Goal: Transaction & Acquisition: Book appointment/travel/reservation

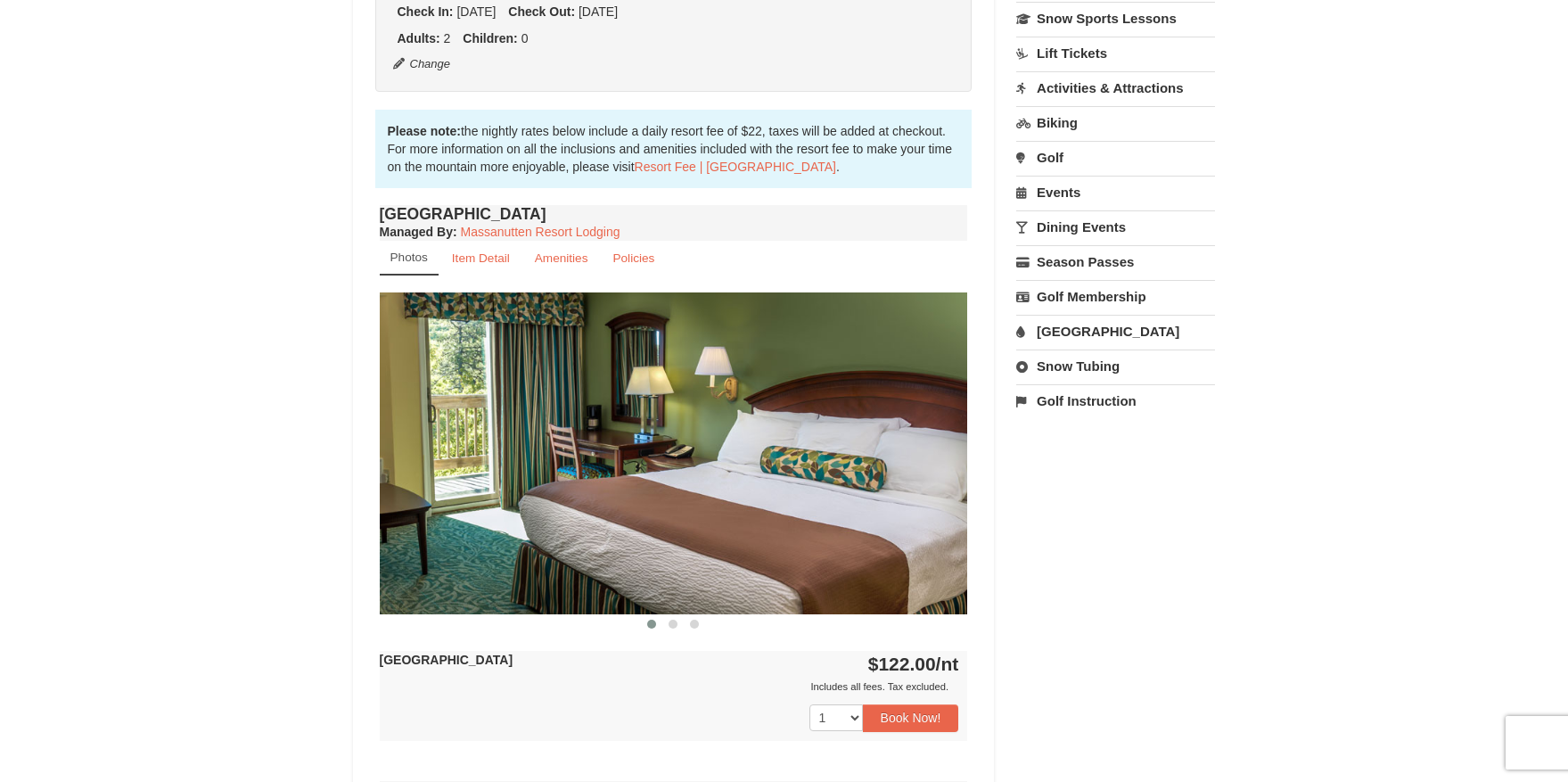
scroll to position [631, 0]
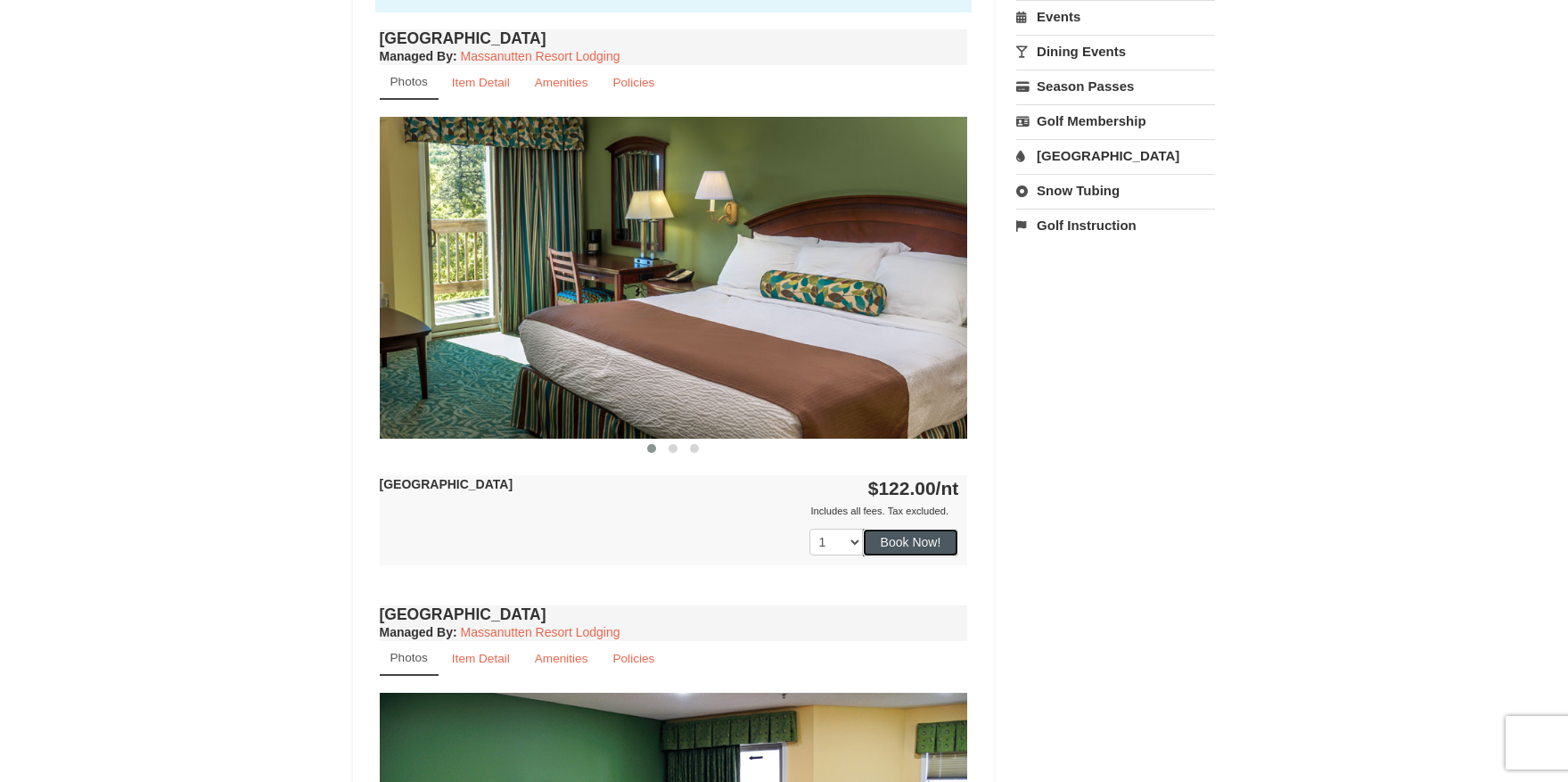
click at [900, 544] on button "Book Now!" at bounding box center [910, 542] width 96 height 27
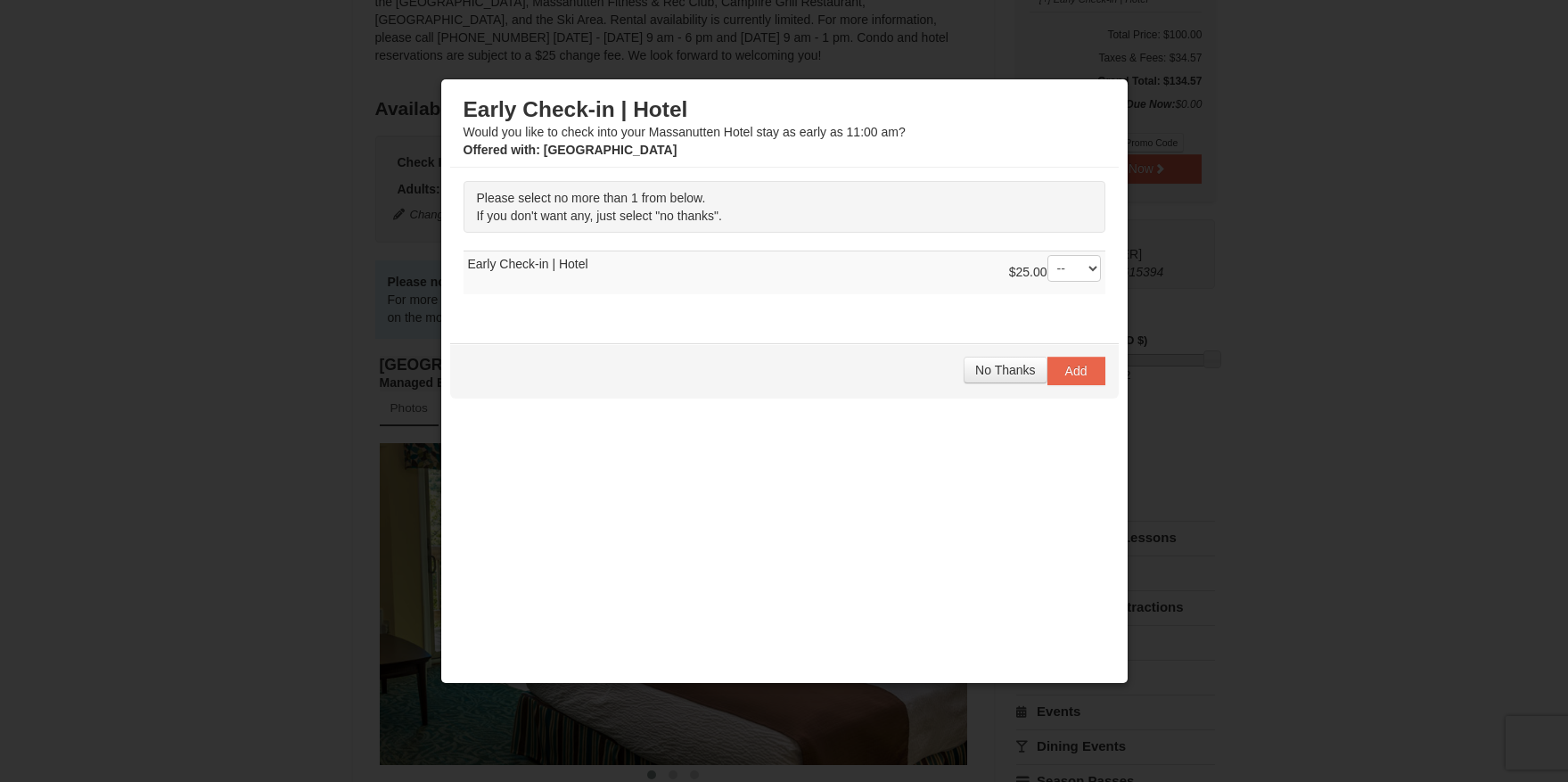
scroll to position [164, 0]
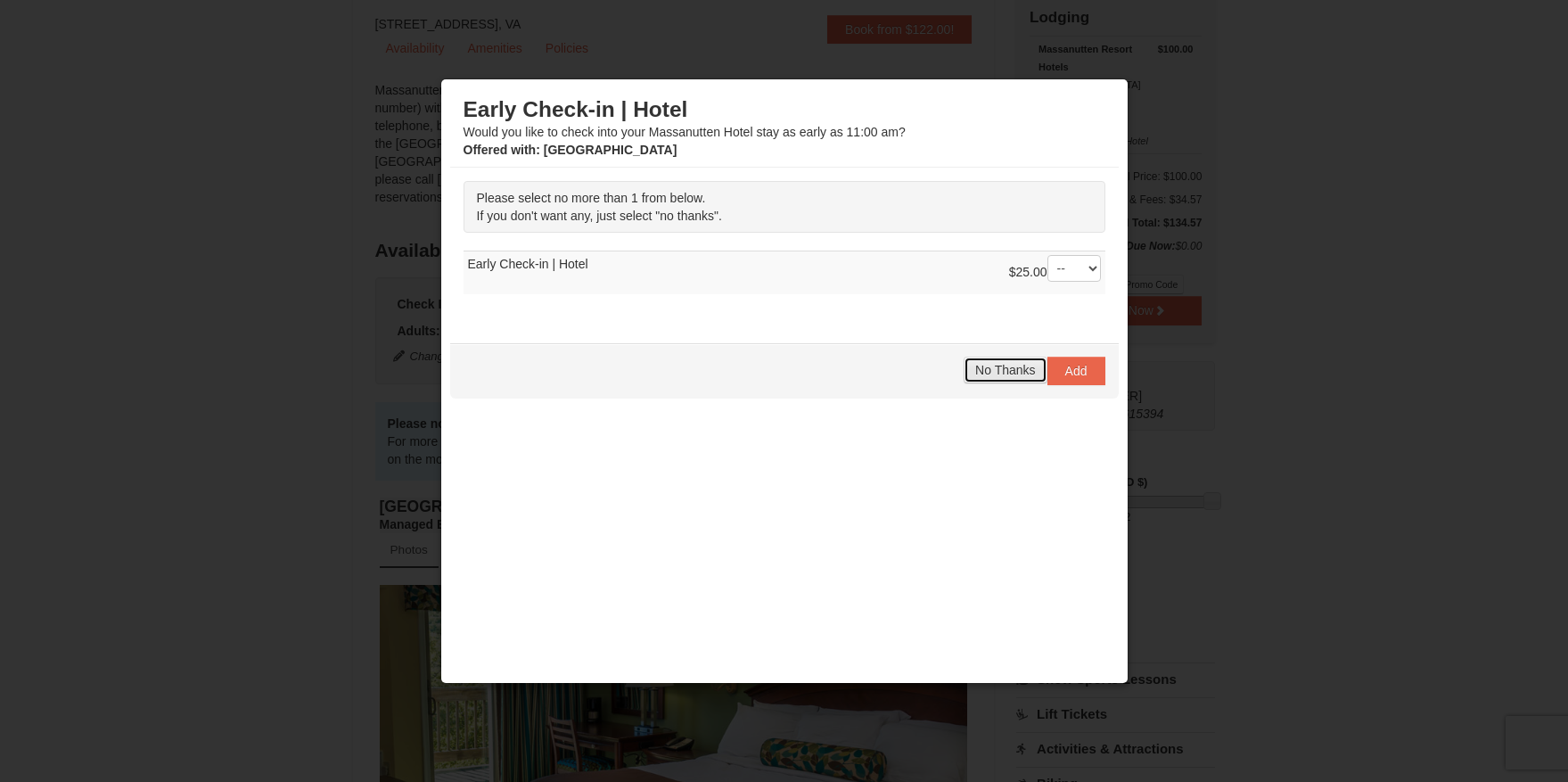
click at [1010, 363] on span "No Thanks" at bounding box center [1005, 370] width 59 height 14
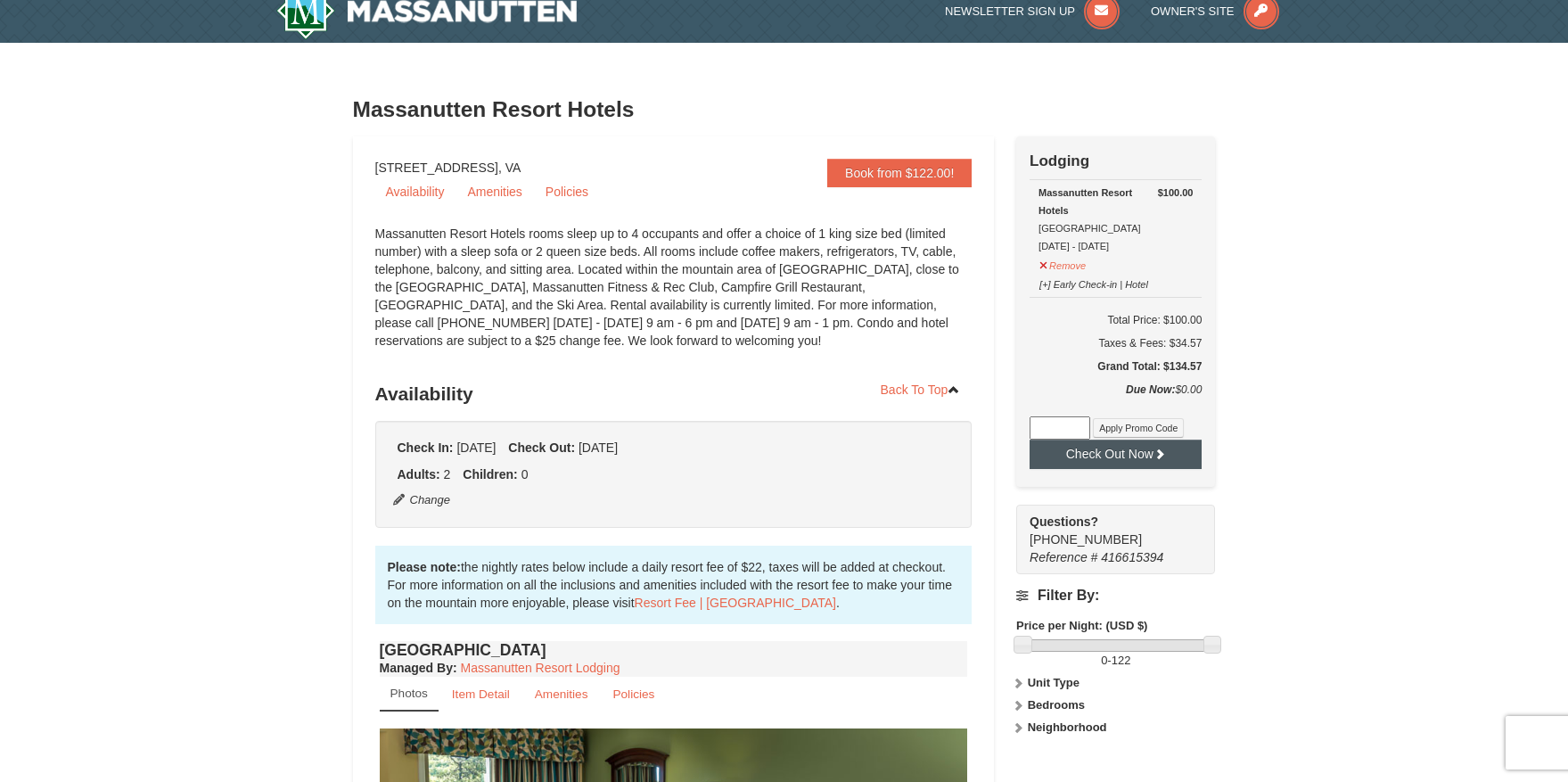
scroll to position [7, 0]
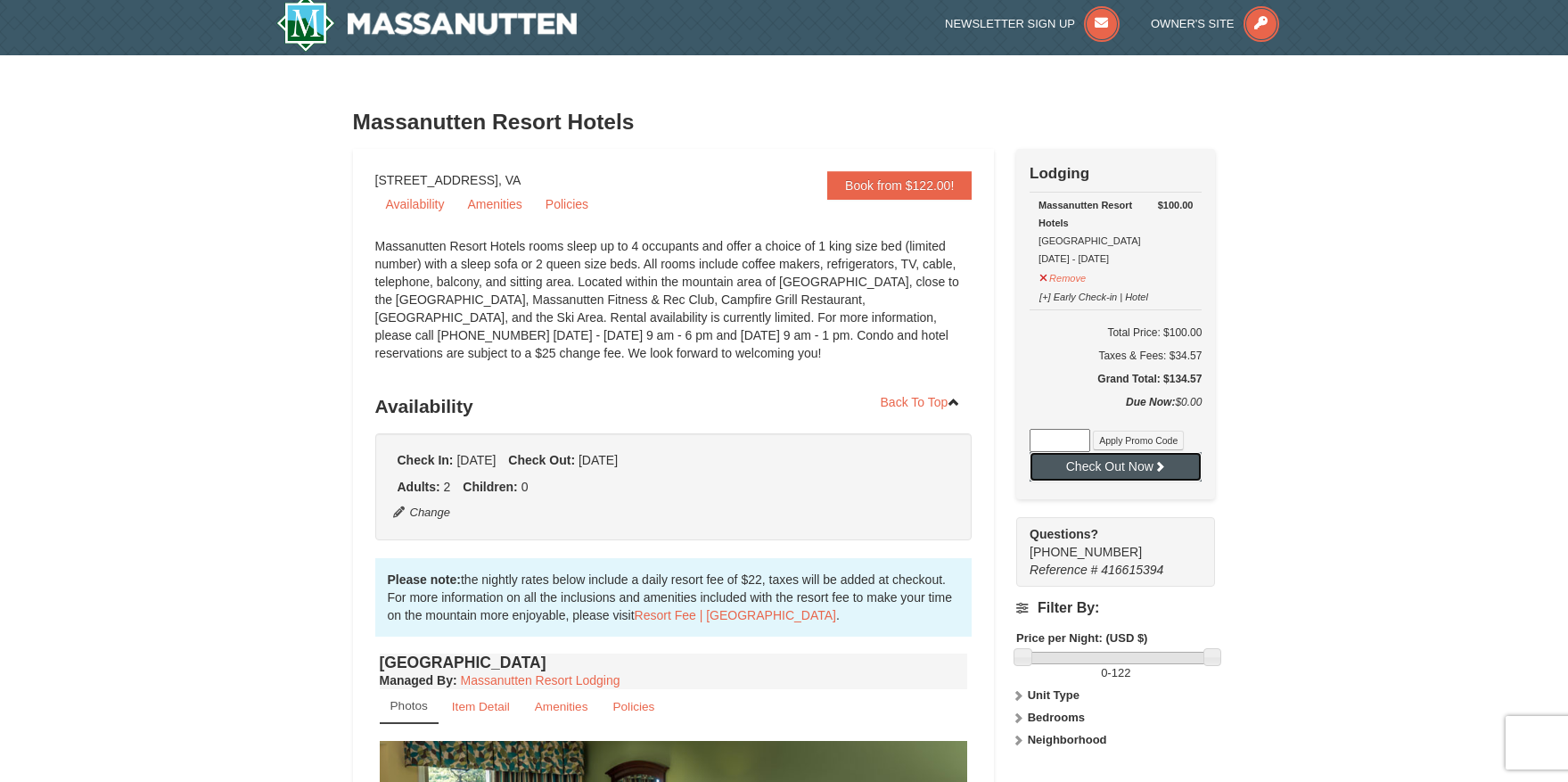
click at [1117, 477] on button "Check Out Now" at bounding box center [1115, 466] width 172 height 29
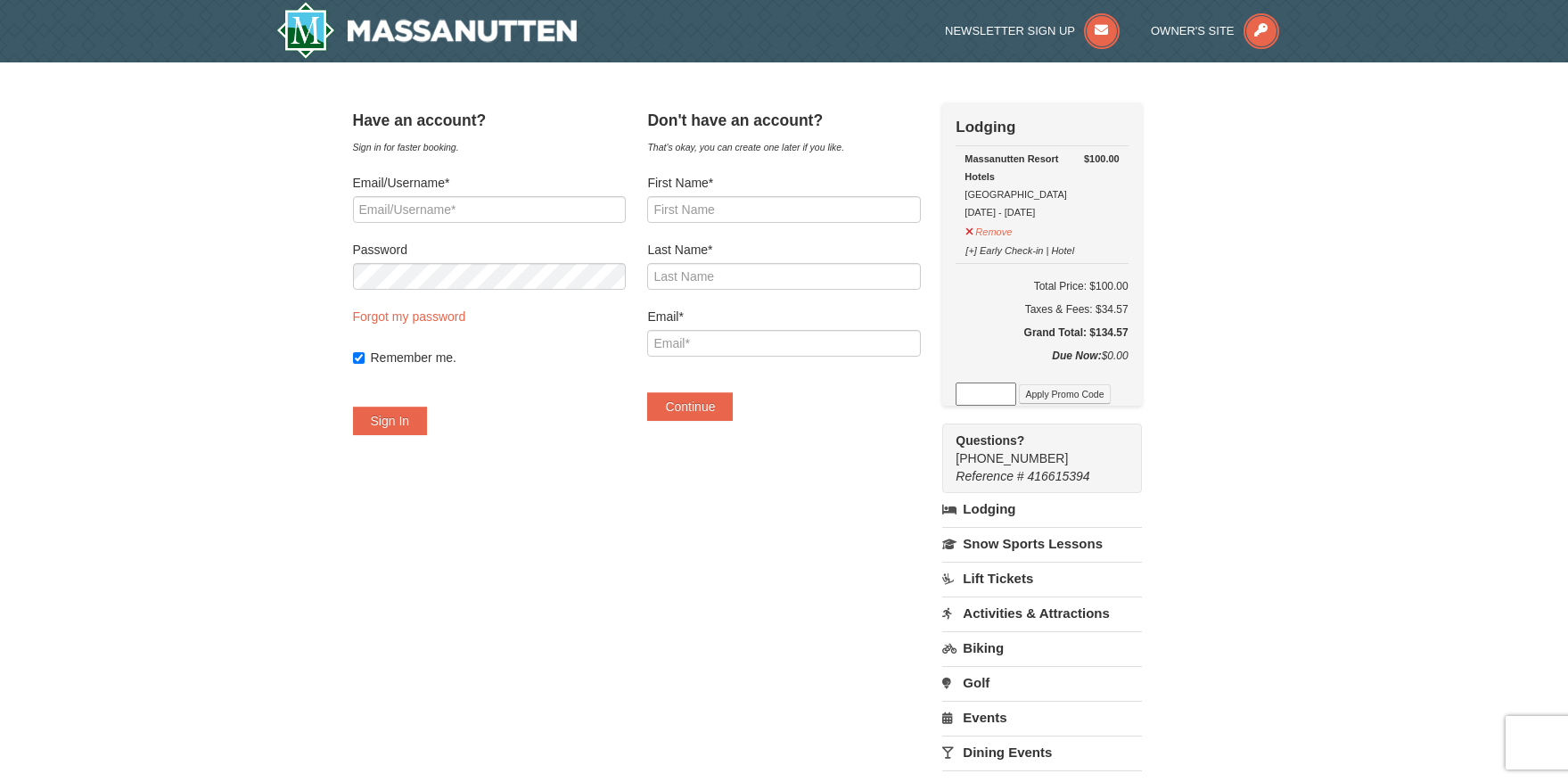
click at [810, 243] on label "Last Name*" at bounding box center [783, 250] width 272 height 18
click at [810, 263] on input "Last Name*" at bounding box center [783, 276] width 272 height 27
click at [814, 208] on input "First Name*" at bounding box center [783, 209] width 272 height 27
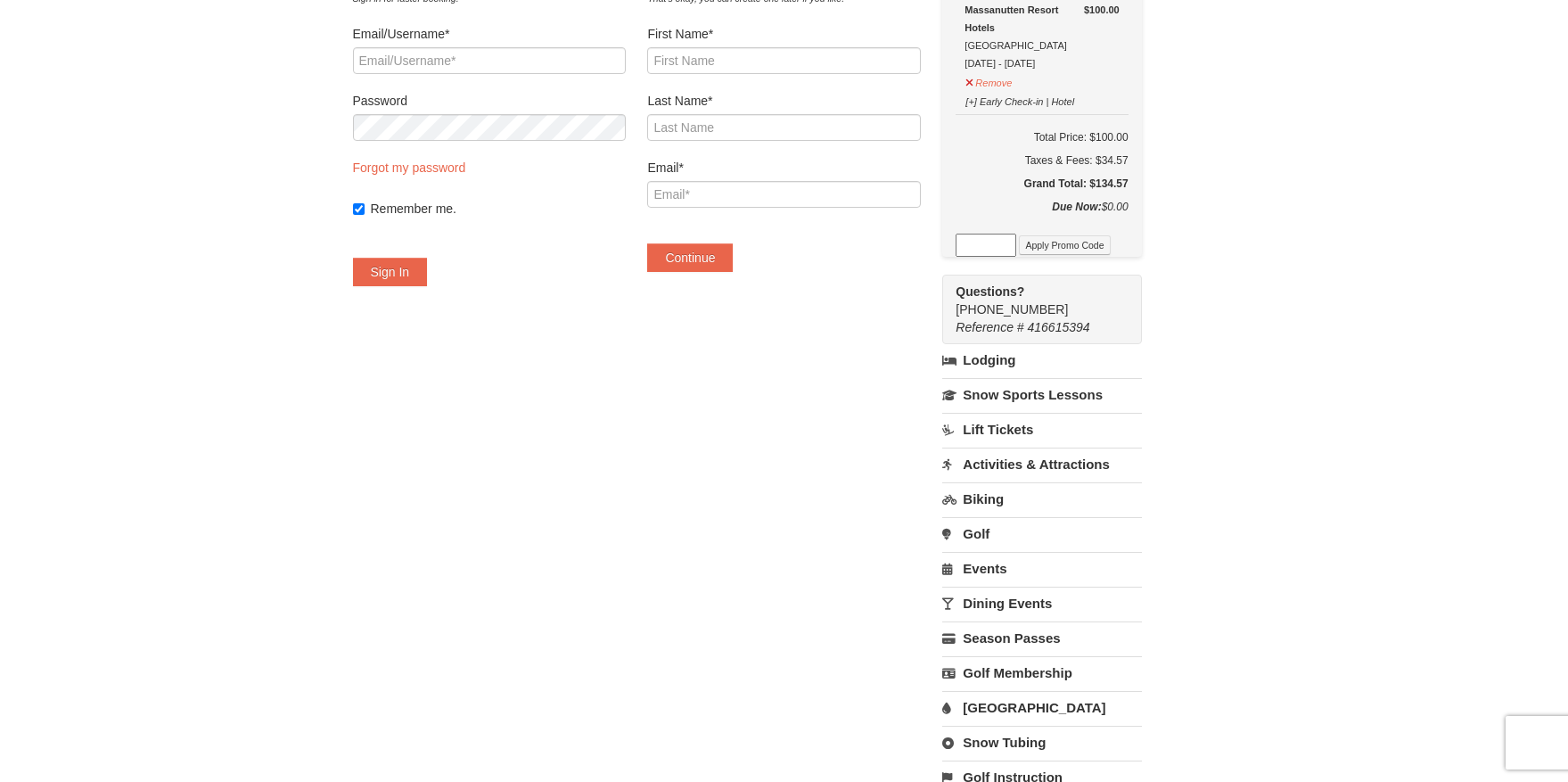
scroll to position [156, 0]
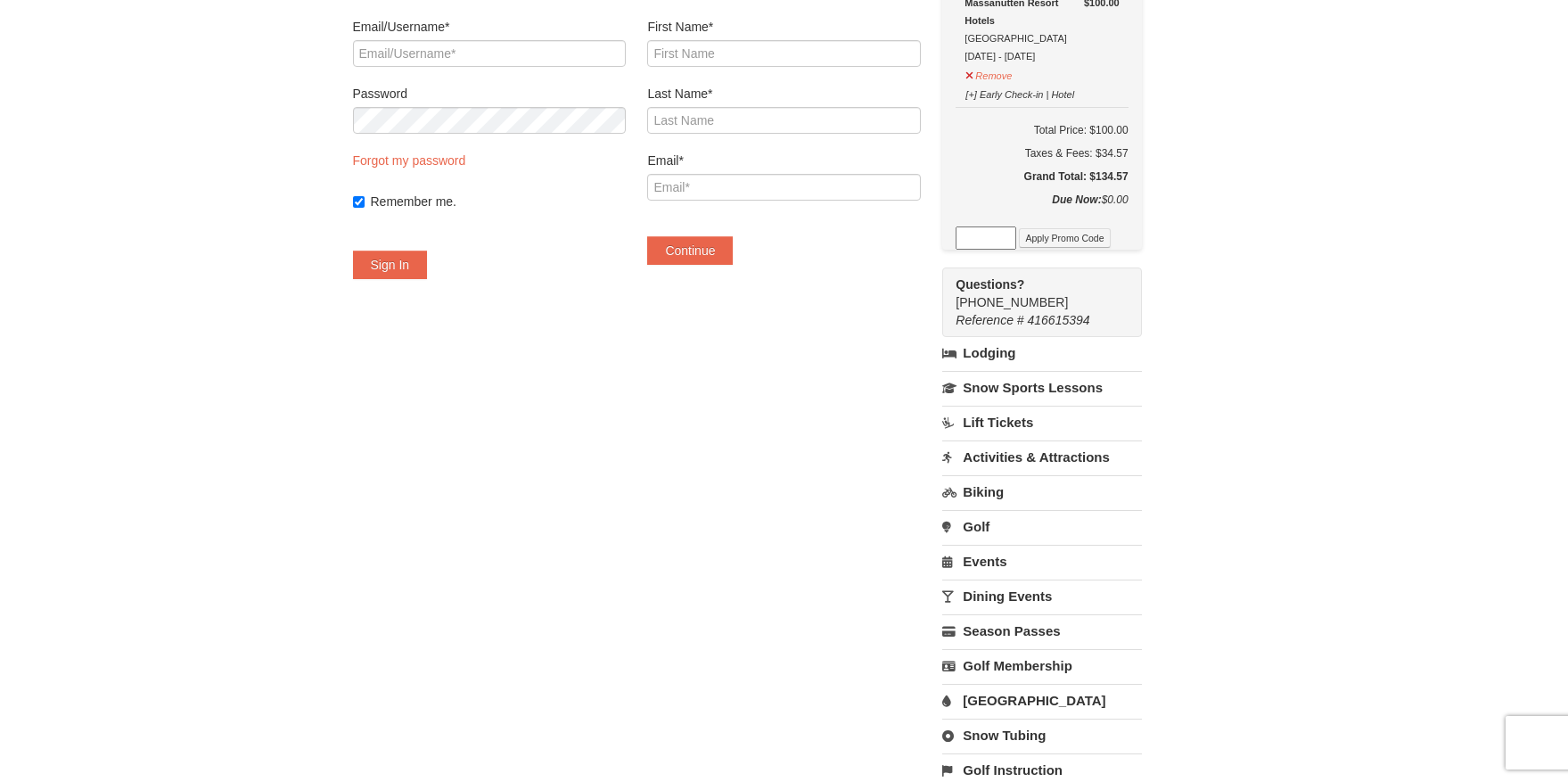
click at [1354, 432] on div "× Have an account? Sign in for faster booking. Email/Username* Password Forgot …" at bounding box center [784, 376] width 1568 height 939
click at [1323, 431] on div "× Have an account? Sign in for faster booking. Email/Username* Password Forgot …" at bounding box center [784, 376] width 1568 height 939
click at [1314, 423] on div "× Have an account? Sign in for faster booking. Email/Username* Password Forgot …" at bounding box center [784, 376] width 1568 height 939
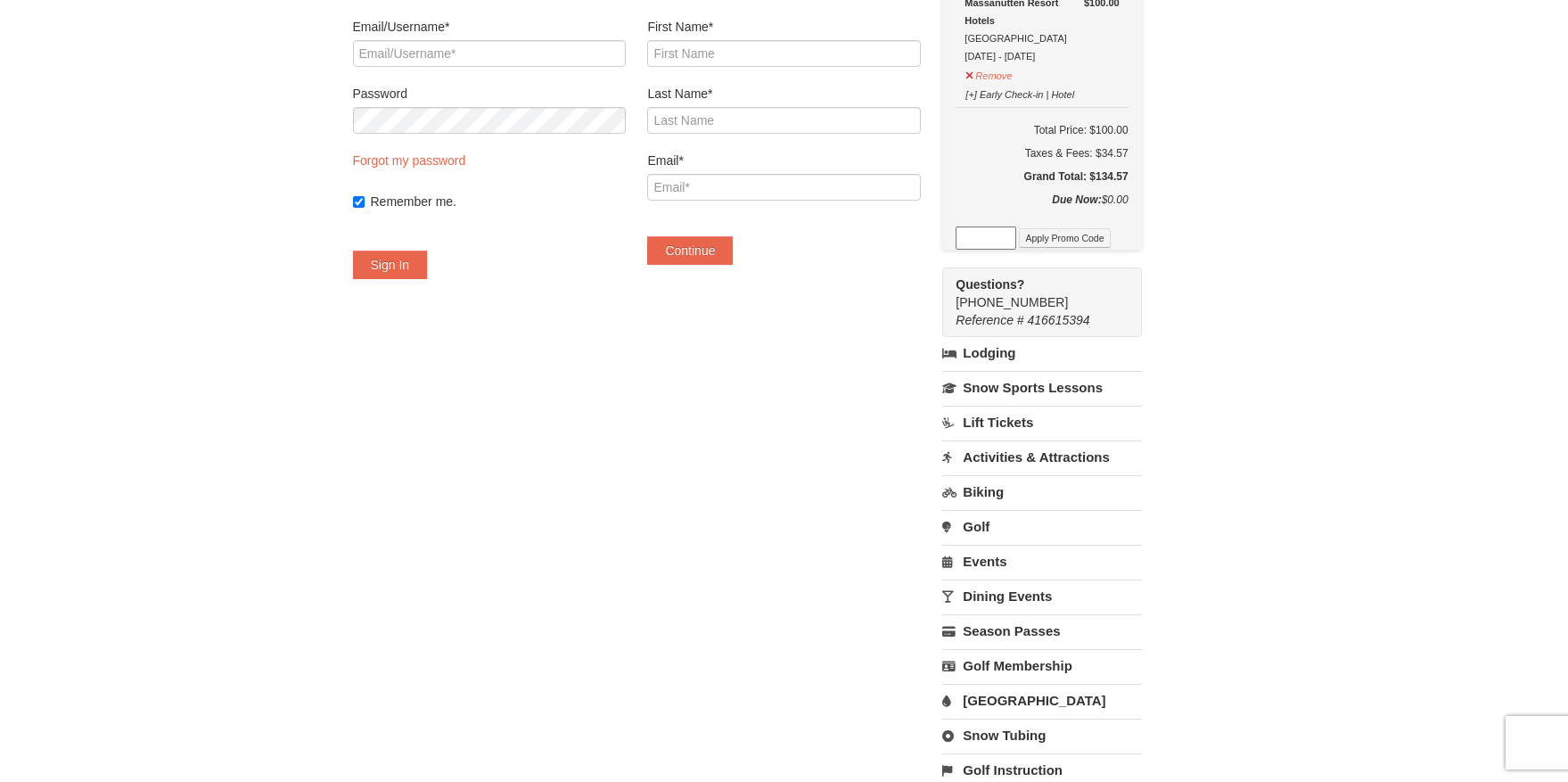
click at [1314, 423] on div "× Have an account? Sign in for faster booking. Email/Username* Password Forgot …" at bounding box center [784, 376] width 1568 height 939
click at [1262, 325] on div "× Have an account? Sign in for faster booking. Email/Username* Password Forgot …" at bounding box center [784, 376] width 1568 height 939
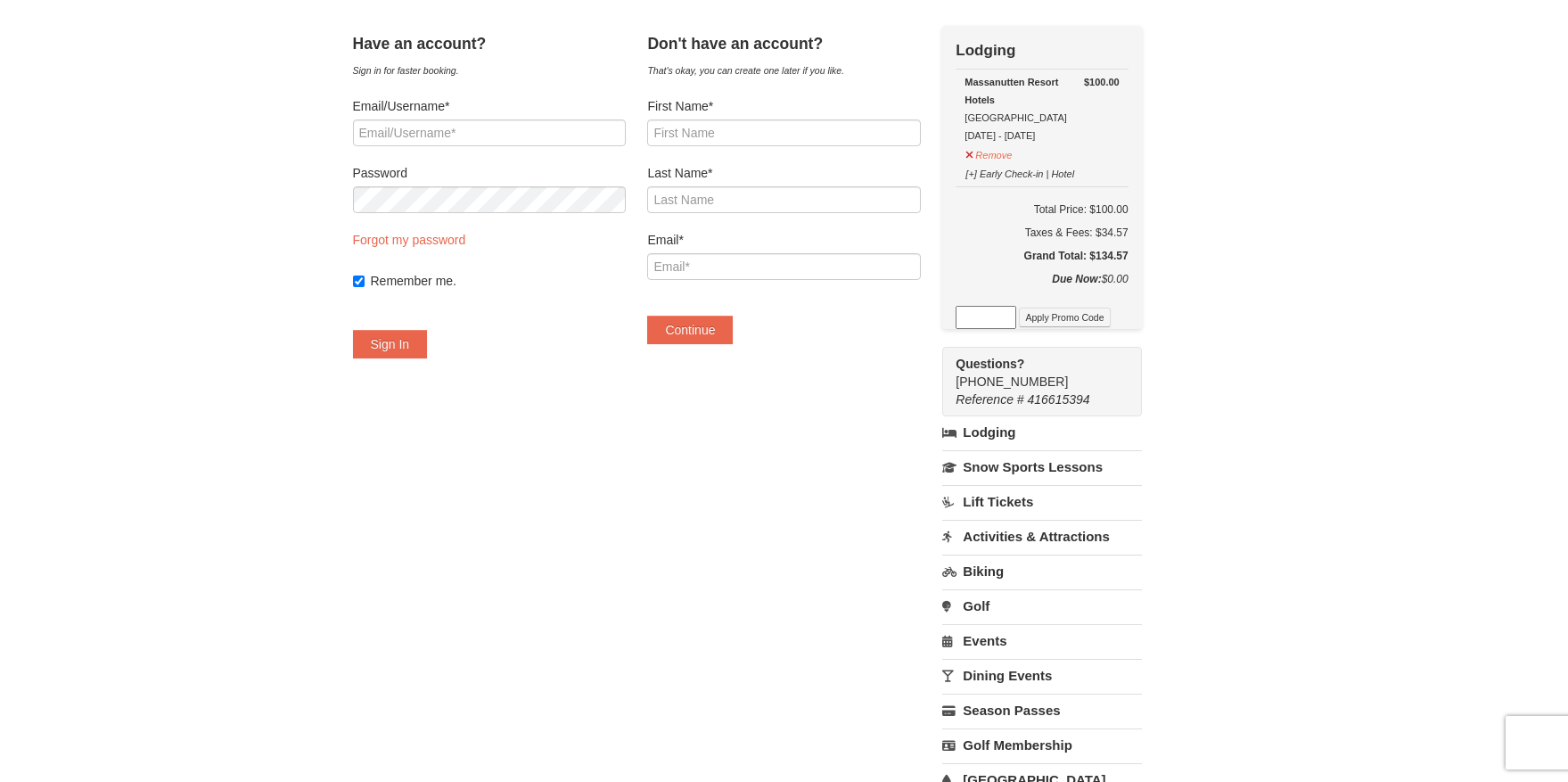
scroll to position [0, 0]
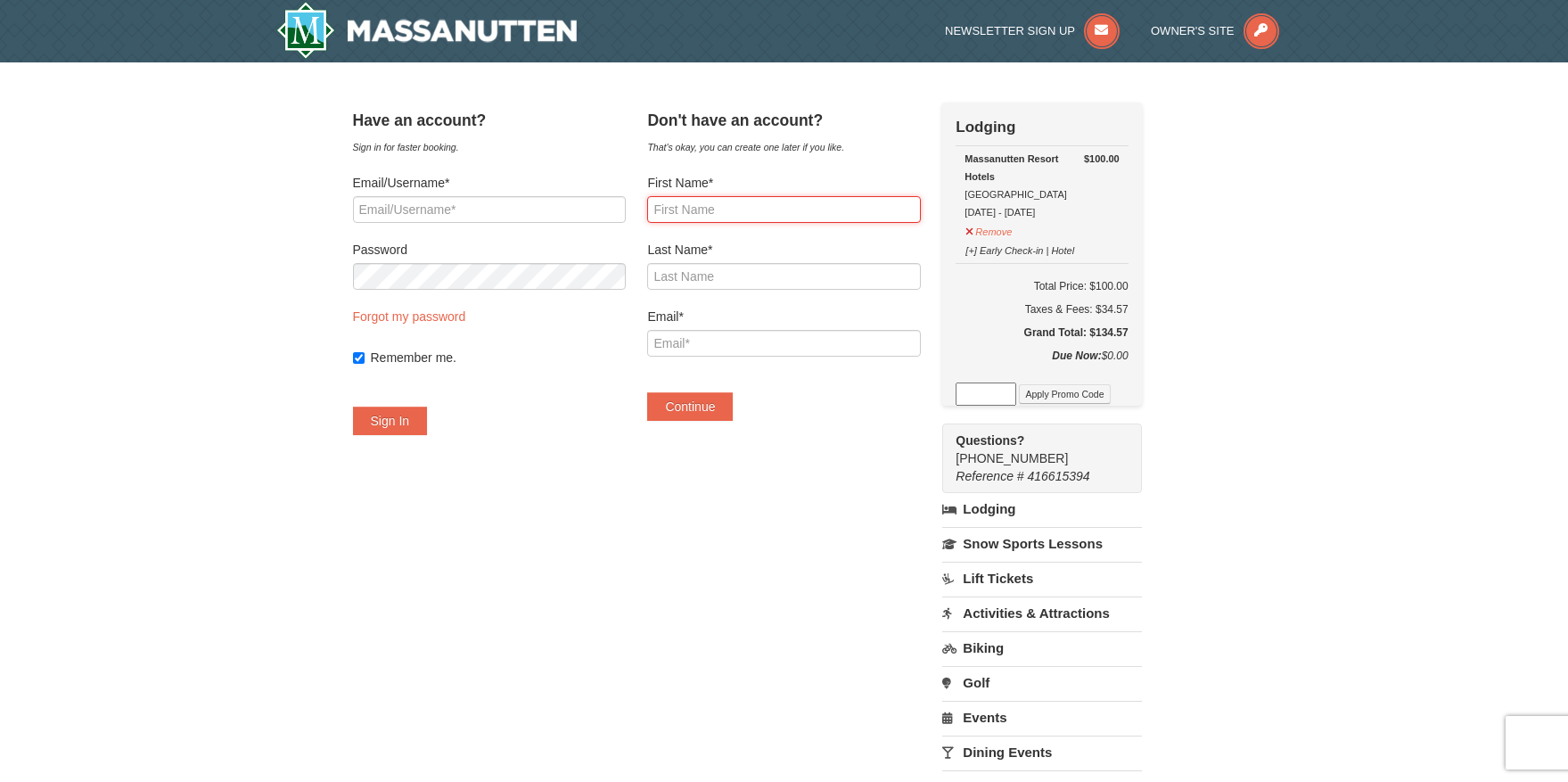
click at [786, 218] on input "First Name*" at bounding box center [783, 209] width 272 height 27
click at [1288, 312] on div "× Have an account? Sign in for faster booking. Email/Username* Password Forgot …" at bounding box center [784, 531] width 1568 height 939
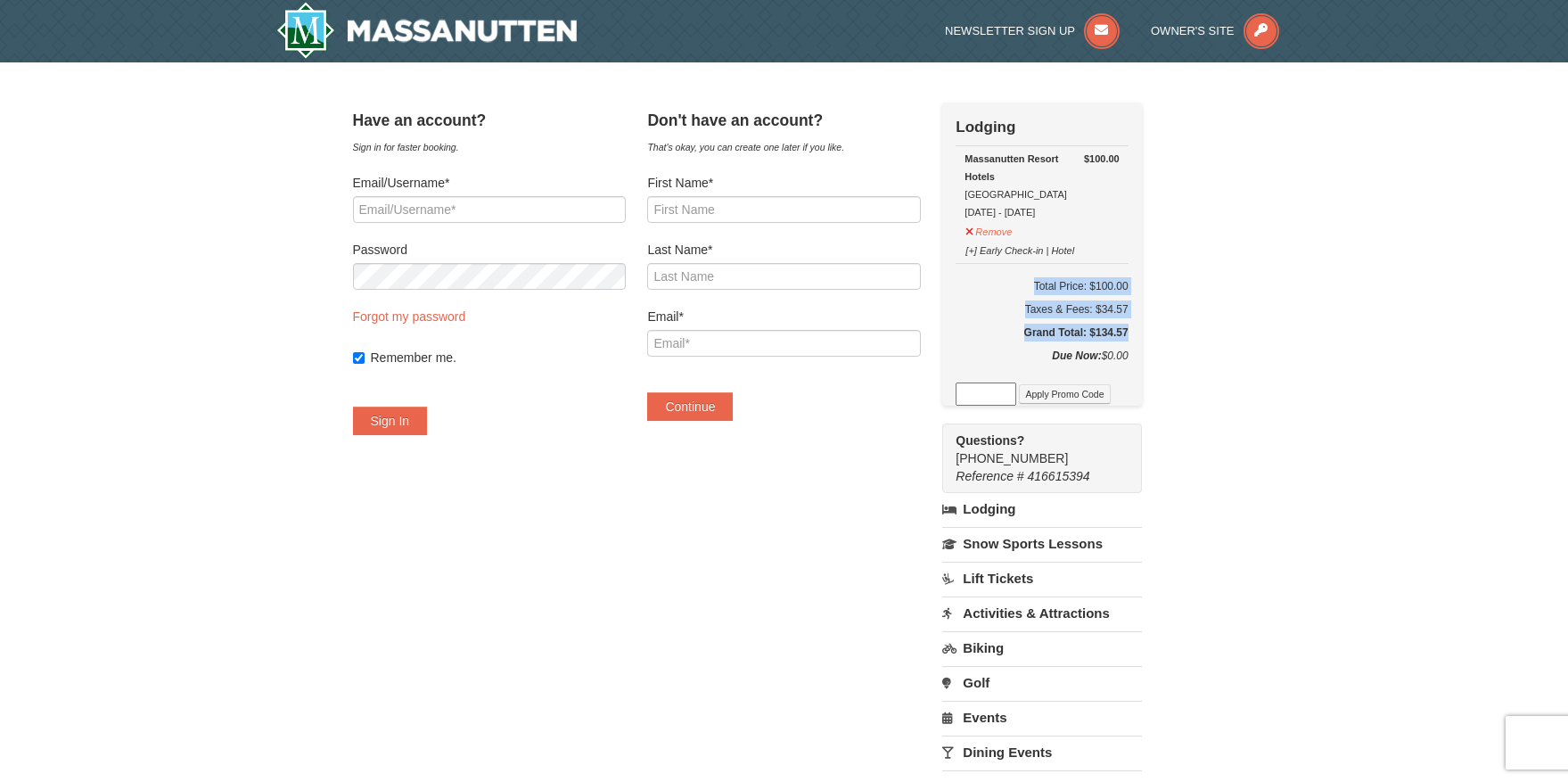
click at [1288, 312] on div "× Have an account? Sign in for faster booking. Email/Username* Password Forgot …" at bounding box center [784, 531] width 1568 height 939
